Goal: Information Seeking & Learning: Learn about a topic

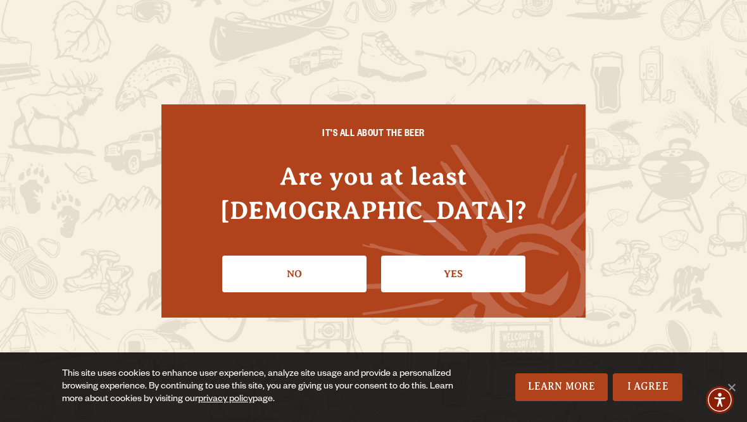
click at [458, 263] on link "Yes" at bounding box center [453, 274] width 144 height 37
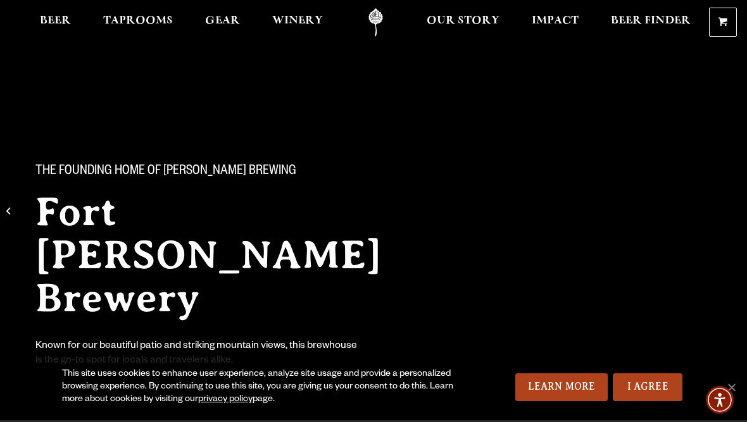
click at [645, 397] on link "I Agree" at bounding box center [648, 388] width 70 height 28
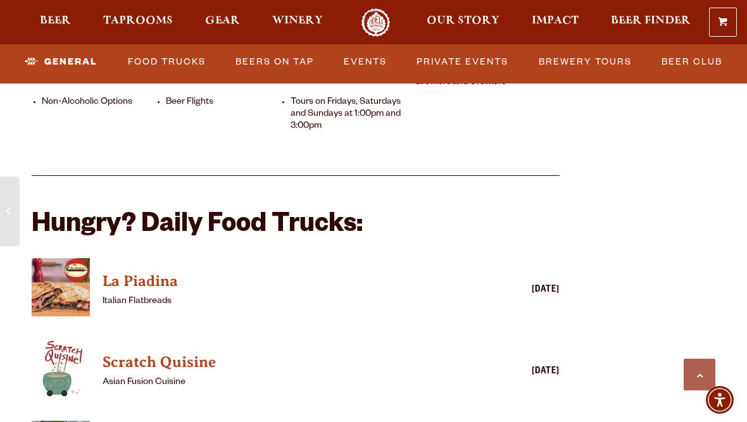
scroll to position [957, 0]
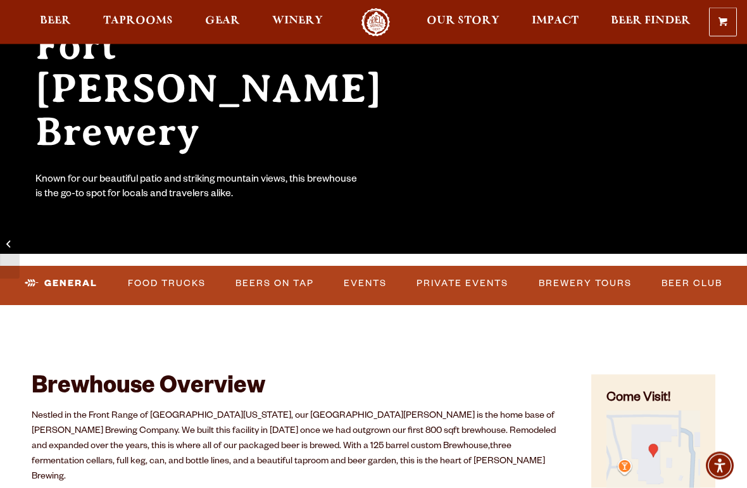
scroll to position [167, 0]
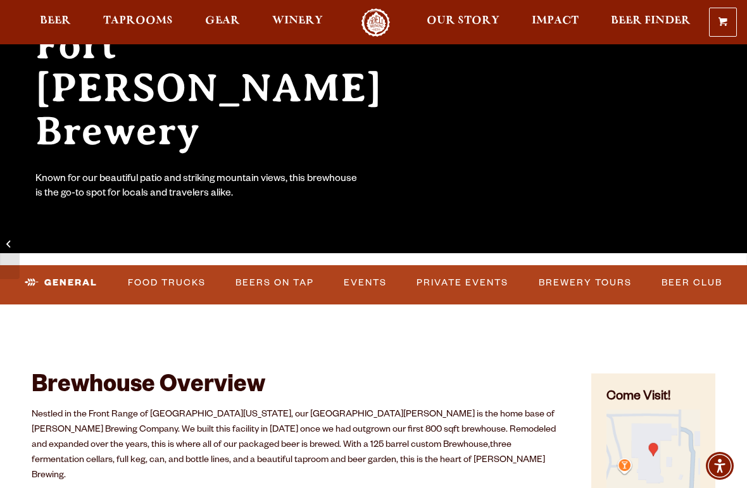
click at [275, 280] on link "Beers on Tap" at bounding box center [274, 282] width 89 height 29
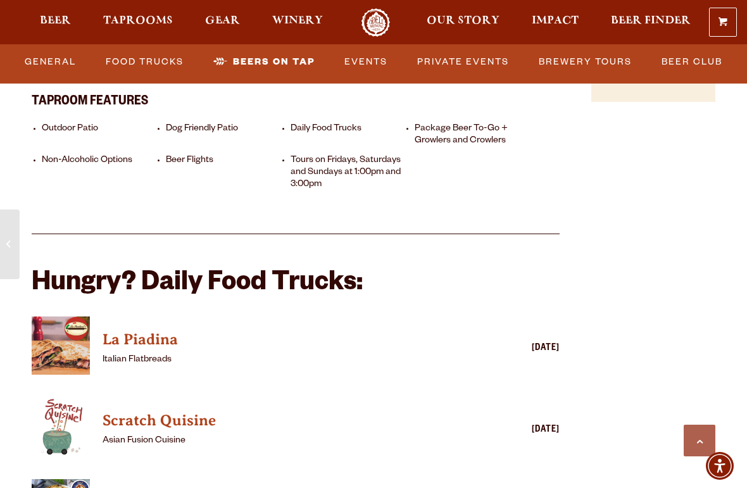
scroll to position [898, 0]
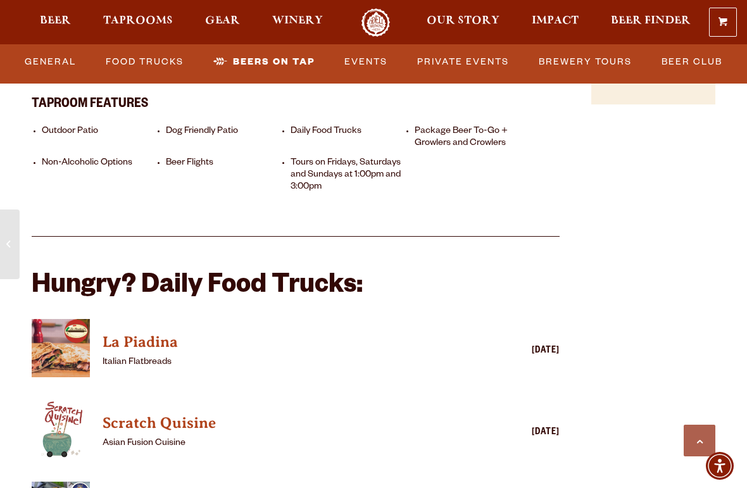
click at [260, 73] on link "Beers on Tap" at bounding box center [263, 61] width 111 height 29
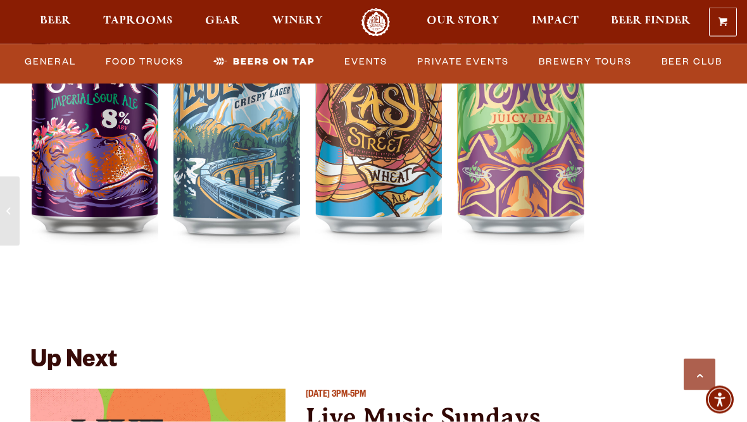
scroll to position [2505, 0]
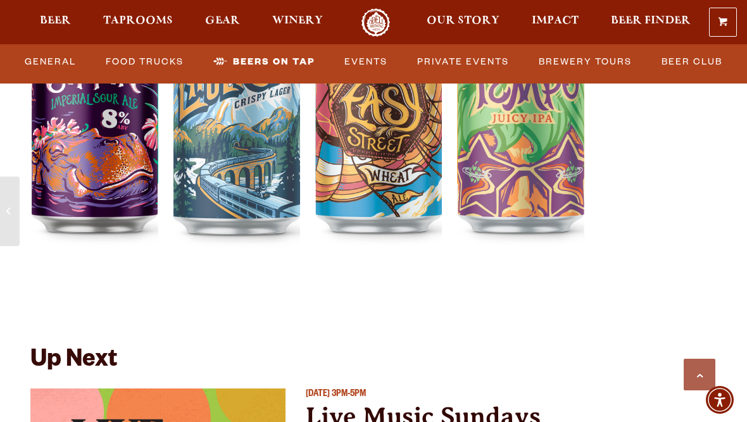
click at [63, 20] on span "Beer" at bounding box center [55, 21] width 31 height 10
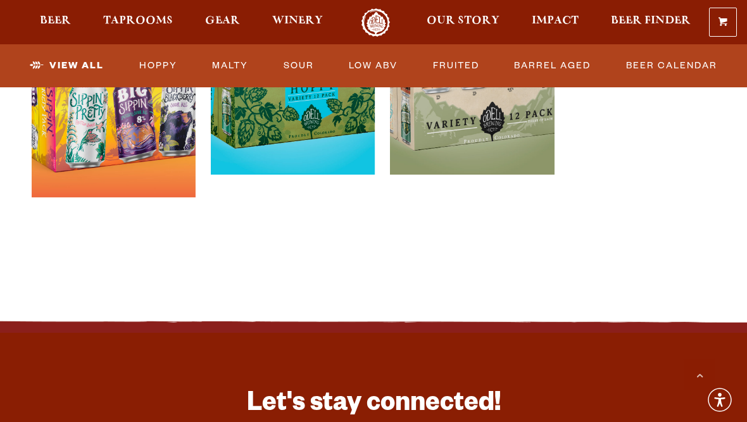
scroll to position [2810, 0]
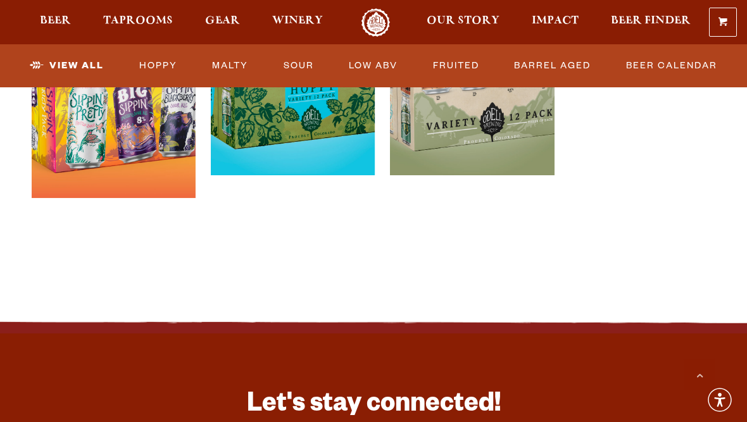
click at [295, 65] on link "Sour" at bounding box center [299, 65] width 41 height 29
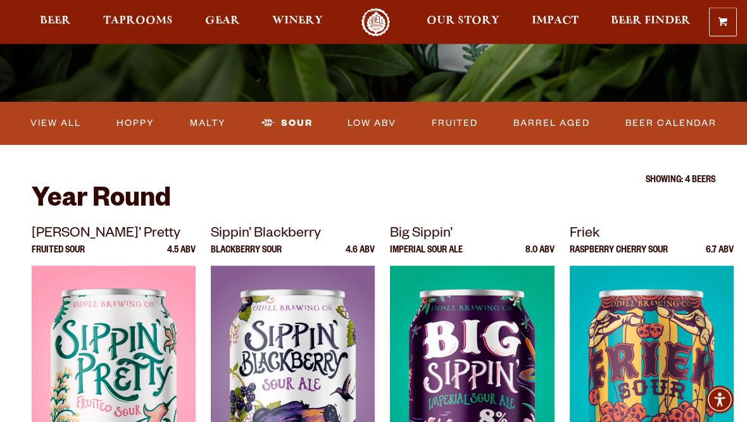
scroll to position [310, 0]
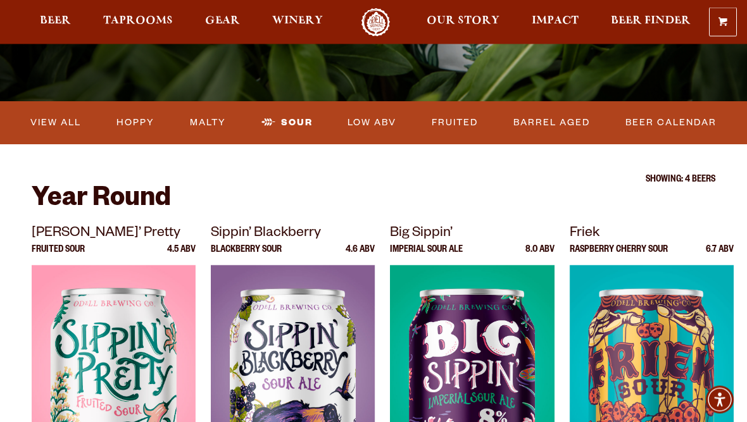
click at [375, 126] on link "Low ABV" at bounding box center [371, 123] width 59 height 29
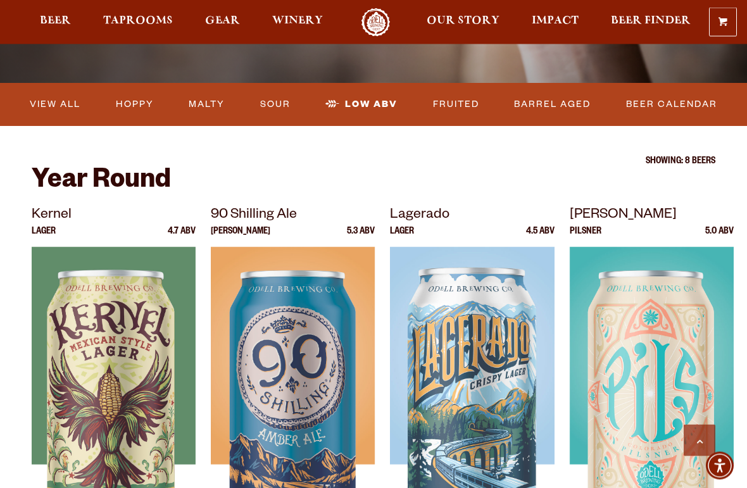
scroll to position [331, 0]
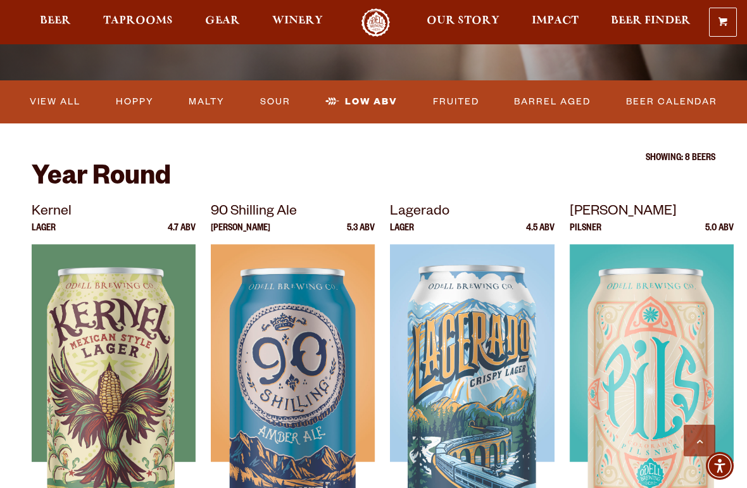
click at [207, 104] on link "Malty" at bounding box center [207, 101] width 46 height 29
